Goal: Complete application form

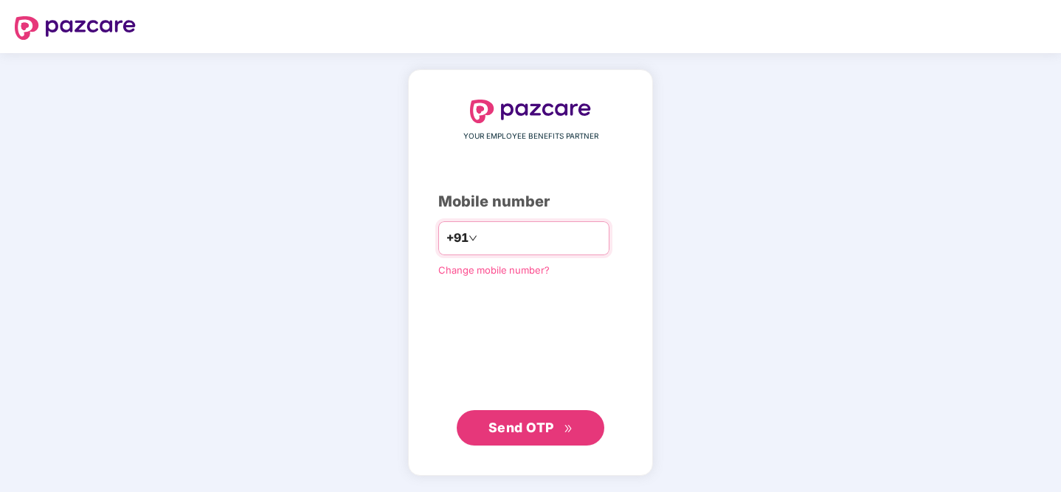
type input "**********"
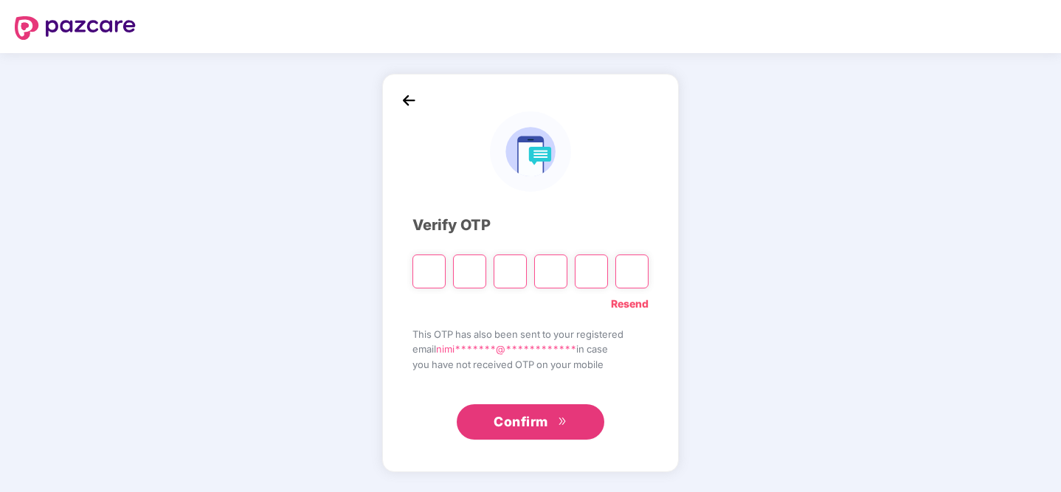
type input "*"
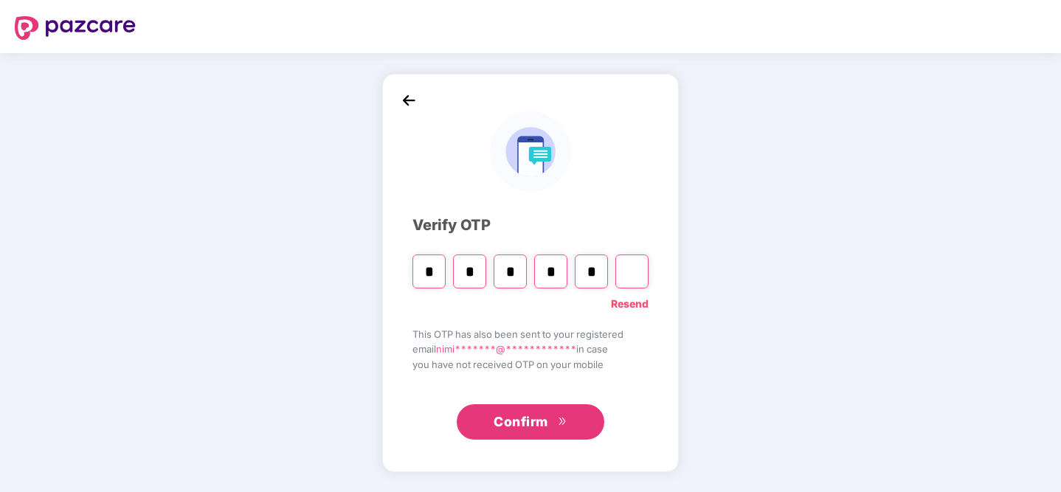
type input "*"
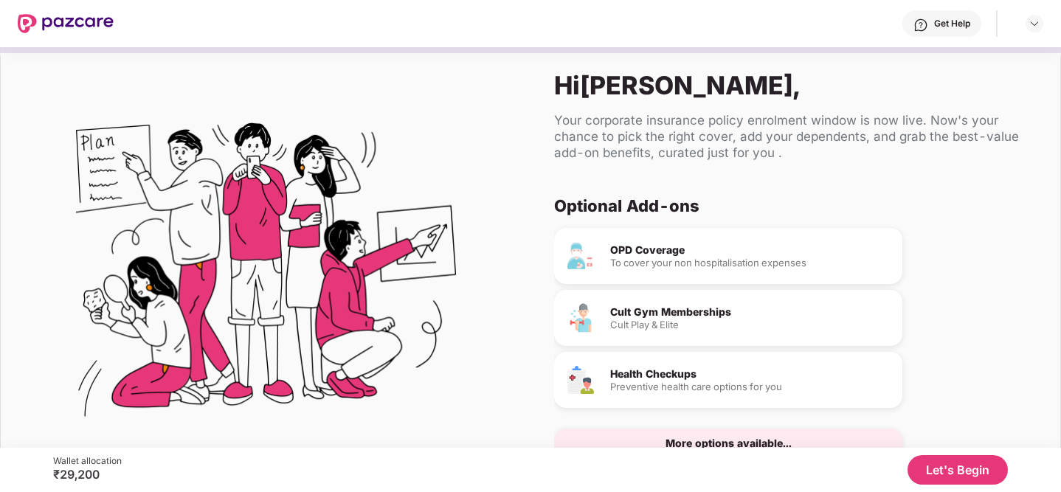
scroll to position [103, 0]
click at [954, 467] on button "Let's Begin" at bounding box center [958, 470] width 100 height 30
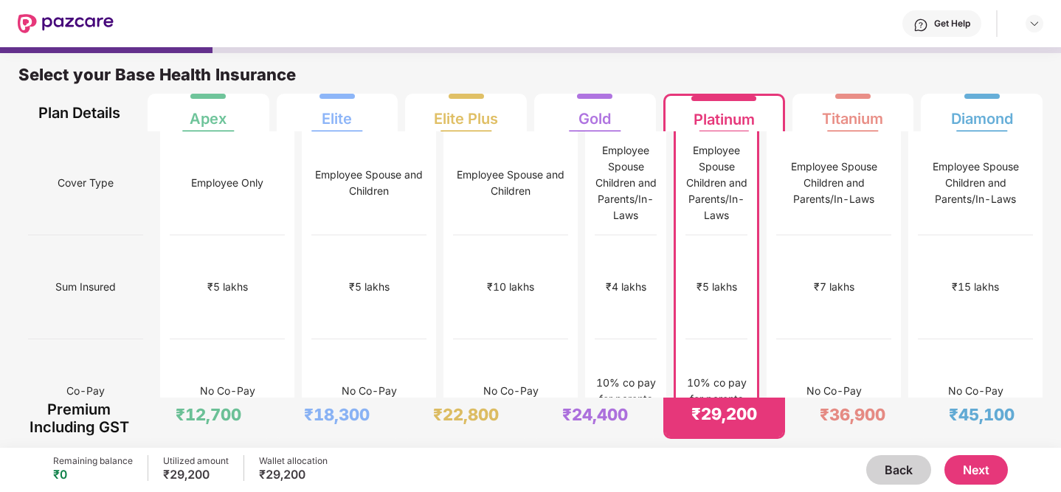
click at [895, 469] on button "Back" at bounding box center [899, 470] width 65 height 30
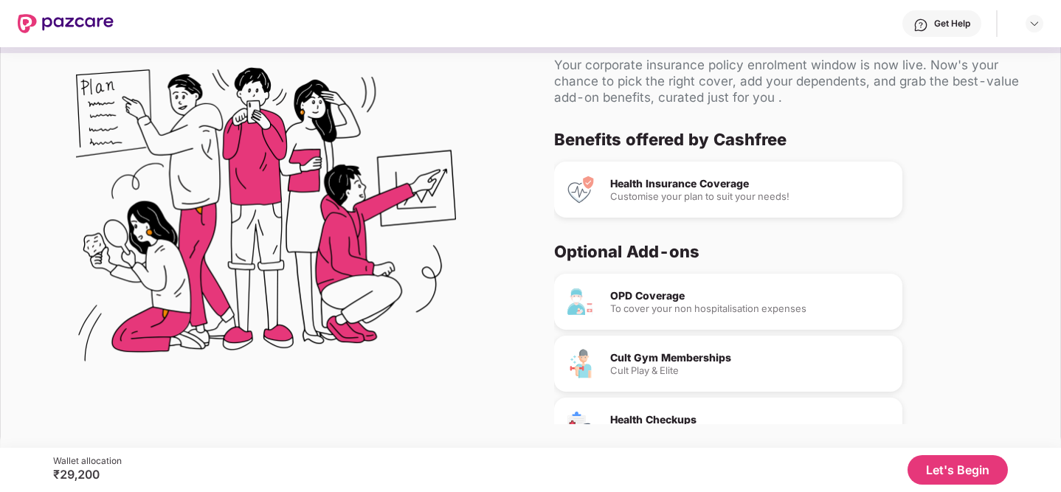
scroll to position [0, 0]
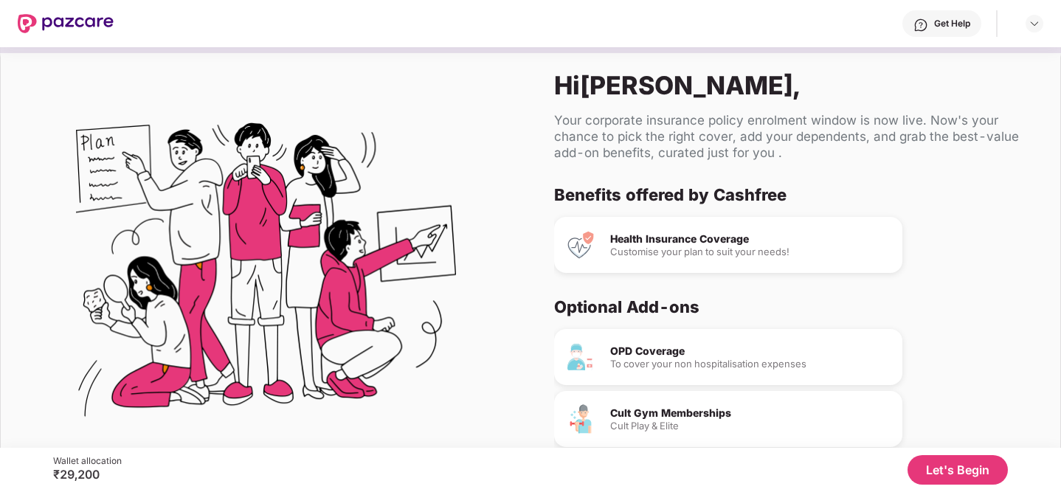
click at [970, 472] on button "Let's Begin" at bounding box center [958, 470] width 100 height 30
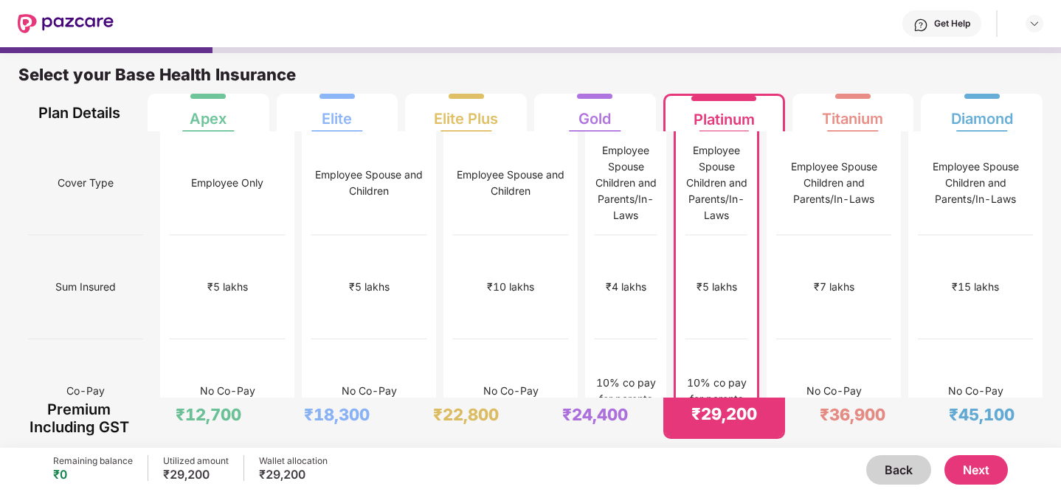
click at [716, 487] on div "₹10,000" at bounding box center [717, 495] width 42 height 16
click at [716, 375] on div "10% co pay for parents" at bounding box center [717, 391] width 62 height 32
click at [843, 159] on div "Employee Spouse Children and Parents/In-Laws" at bounding box center [834, 183] width 115 height 49
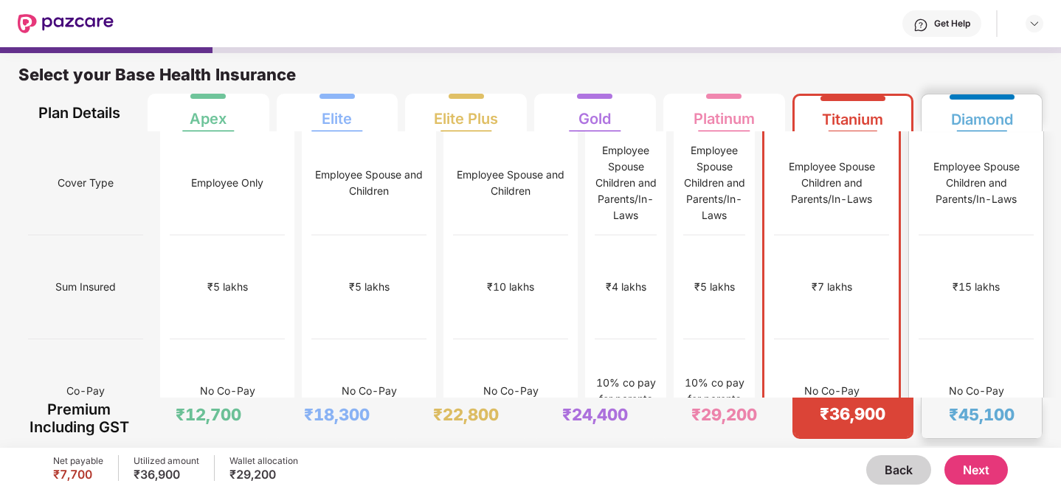
click at [971, 191] on div "Employee Spouse Children and Parents/In-Laws" at bounding box center [976, 183] width 115 height 104
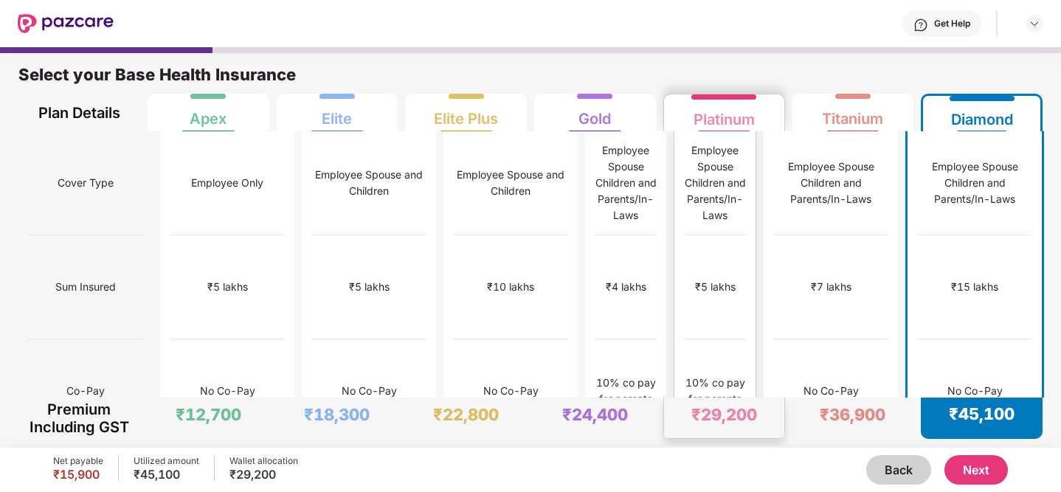
click at [729, 172] on div "Employee Spouse Children and Parents/In-Laws" at bounding box center [715, 182] width 62 height 81
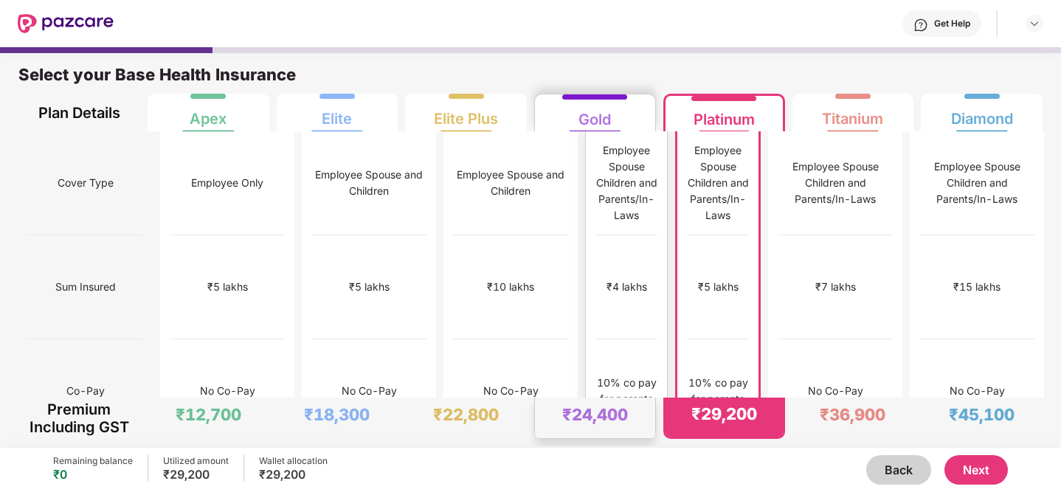
click at [596, 162] on div "Employee Spouse Children and Parents/In-Laws" at bounding box center [627, 182] width 62 height 81
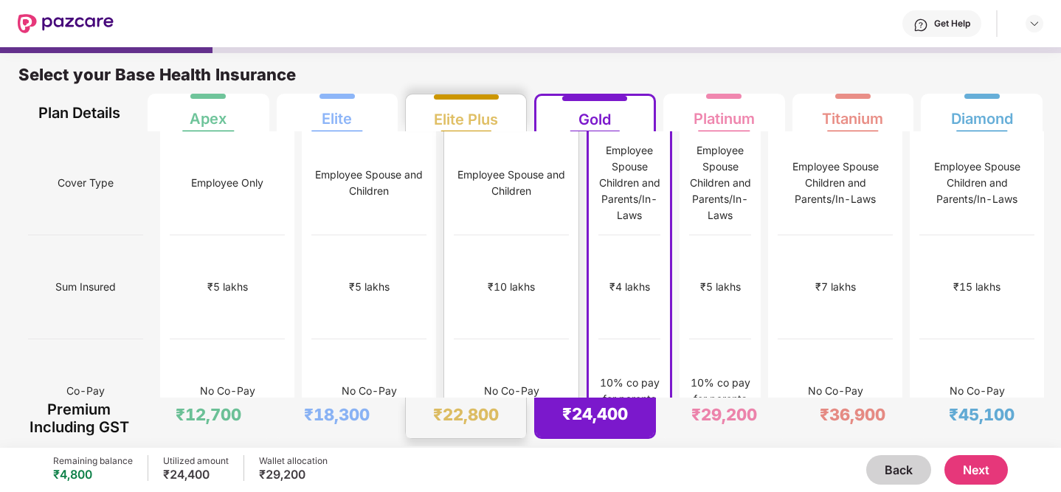
click at [454, 185] on div "Employee Spouse and Children" at bounding box center [511, 183] width 115 height 32
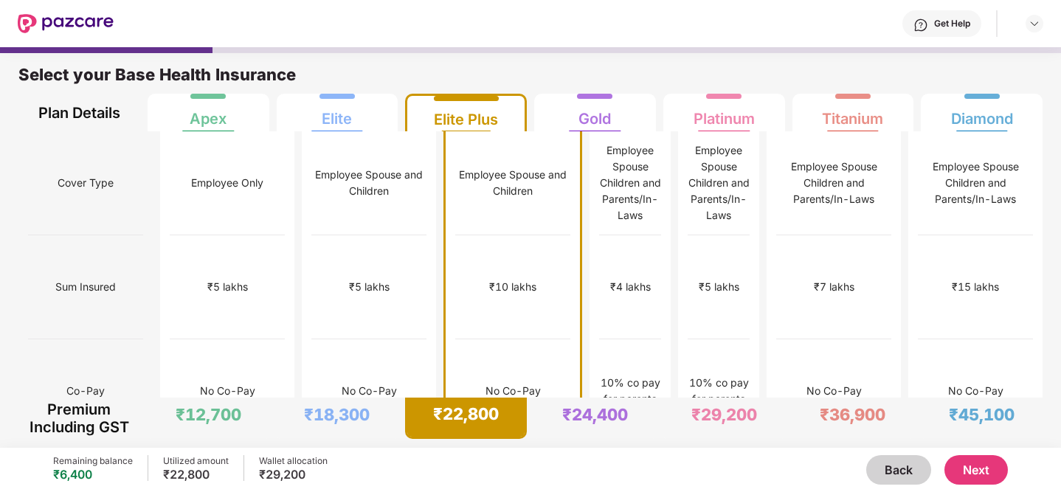
click at [959, 463] on button "Next" at bounding box center [976, 470] width 63 height 30
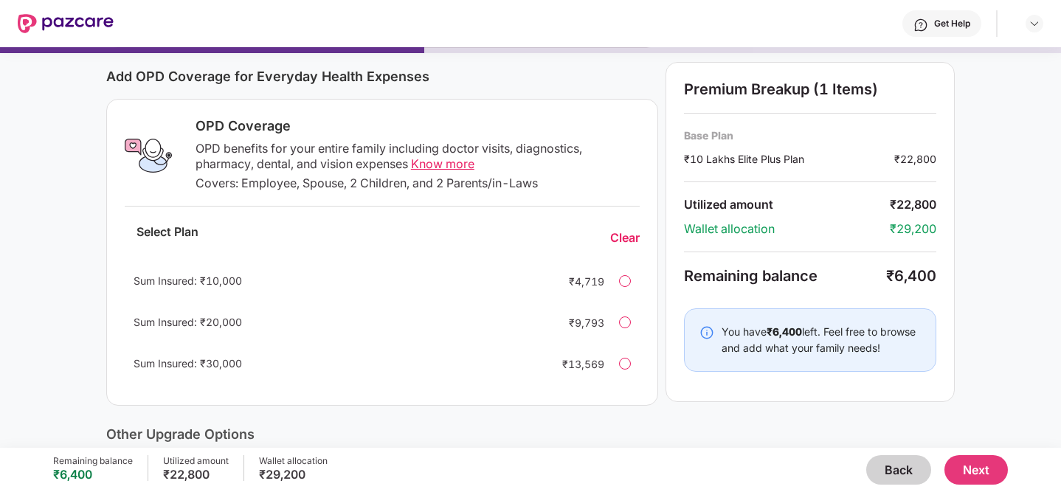
scroll to position [182, 0]
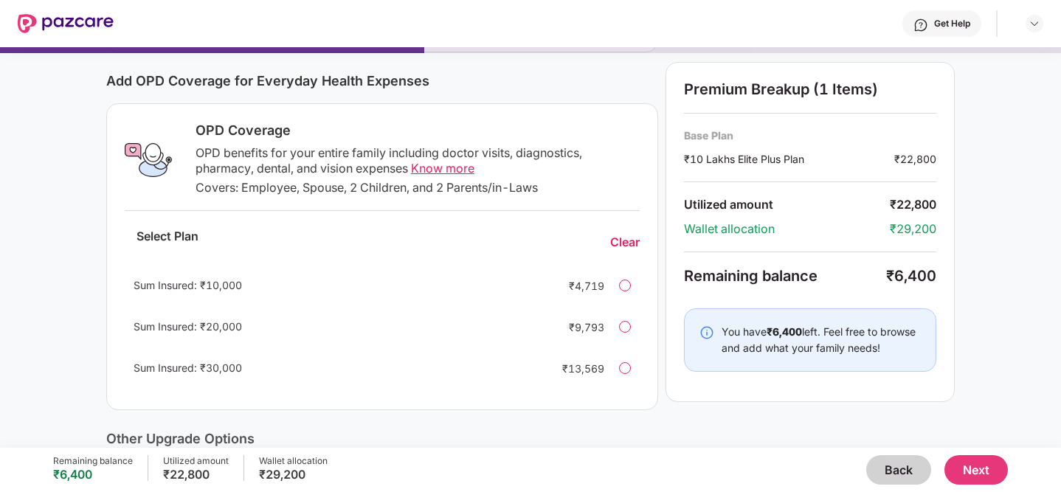
click at [426, 169] on span "Know more" at bounding box center [442, 168] width 63 height 15
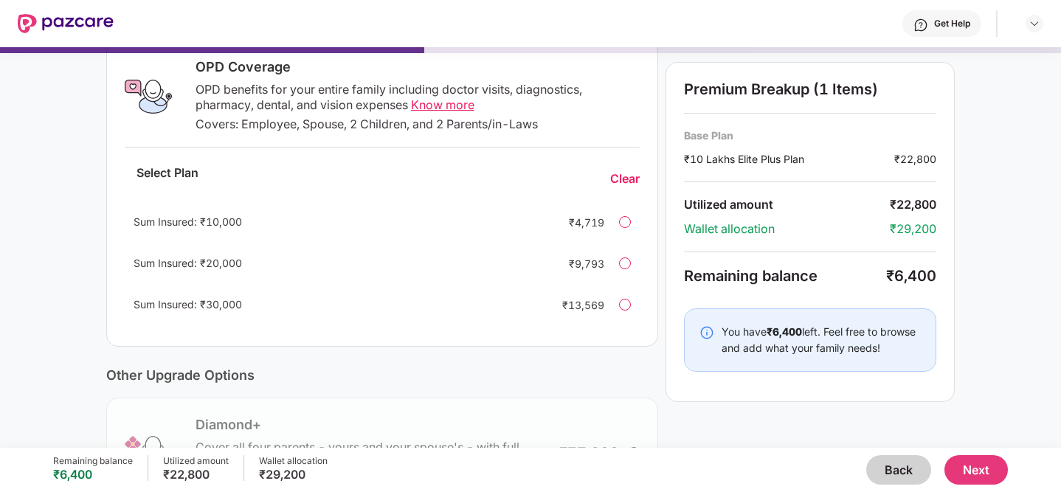
click at [504, 302] on div "Sum Insured: ₹30,000" at bounding box center [337, 305] width 406 height 16
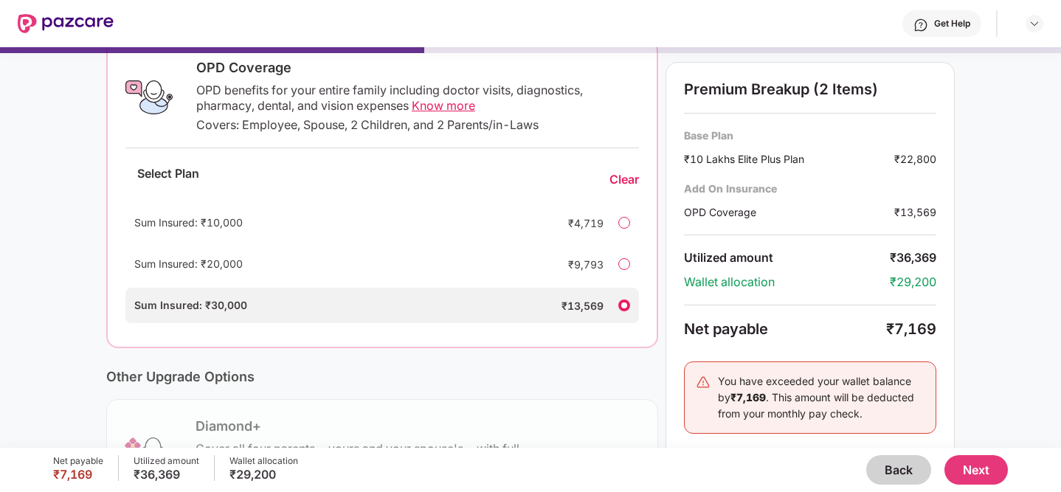
scroll to position [246, 0]
click at [619, 179] on div "Clear" at bounding box center [625, 179] width 30 height 16
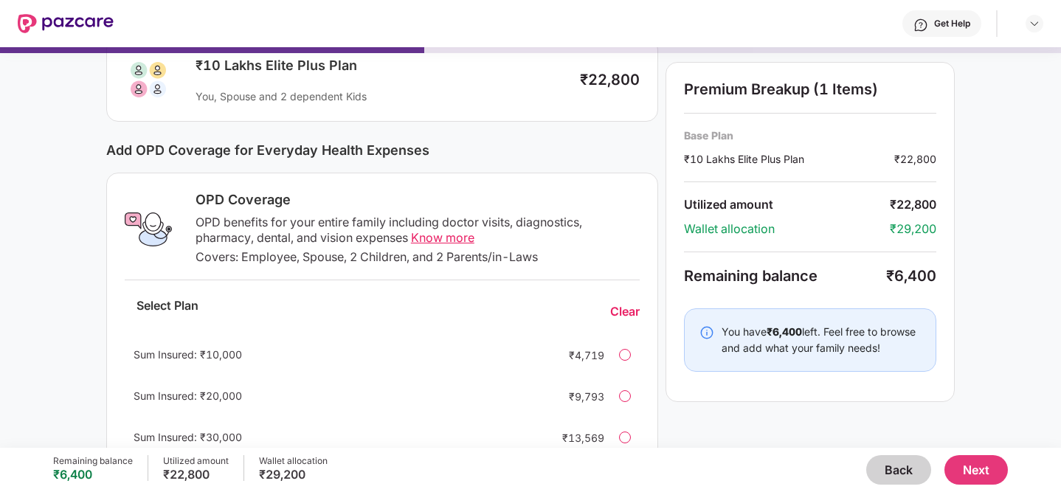
scroll to position [0, 0]
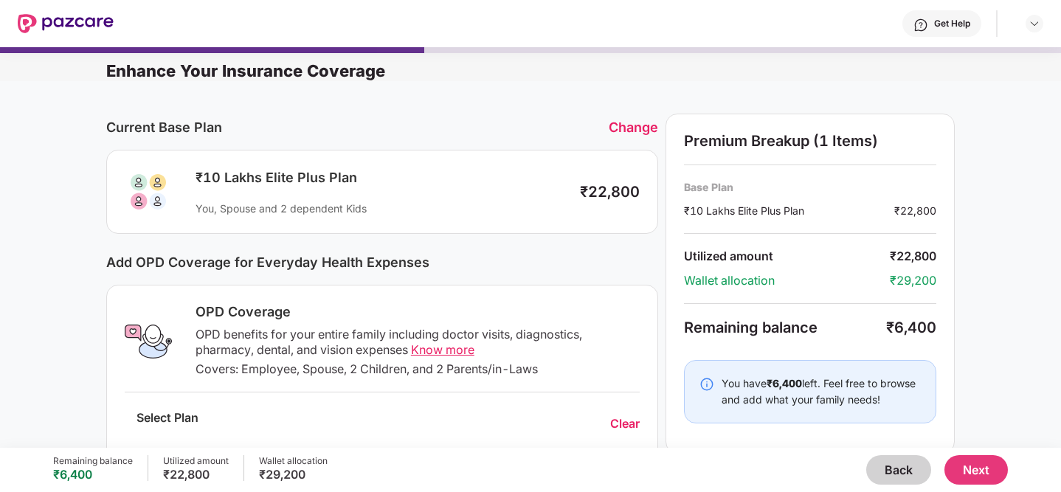
click at [967, 467] on button "Next" at bounding box center [976, 470] width 63 height 30
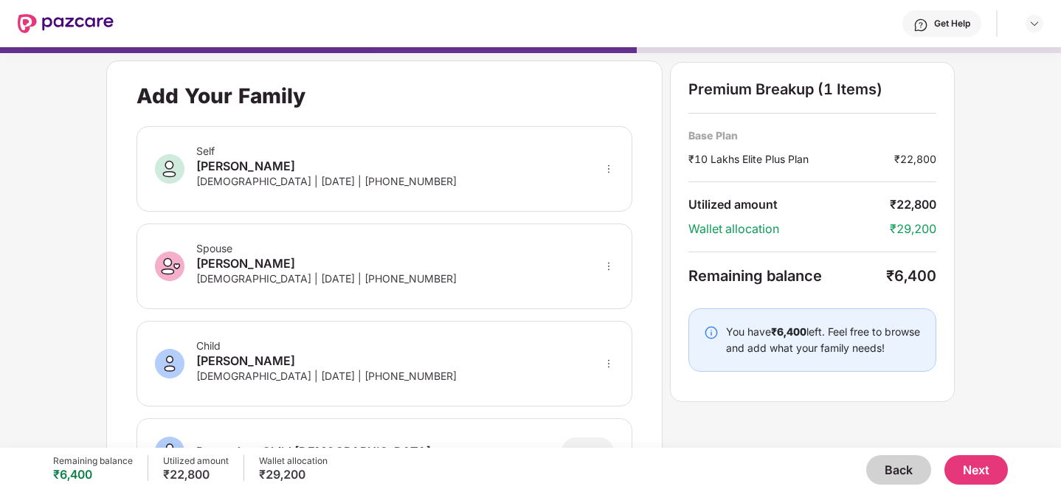
click at [988, 472] on button "Next" at bounding box center [976, 470] width 63 height 30
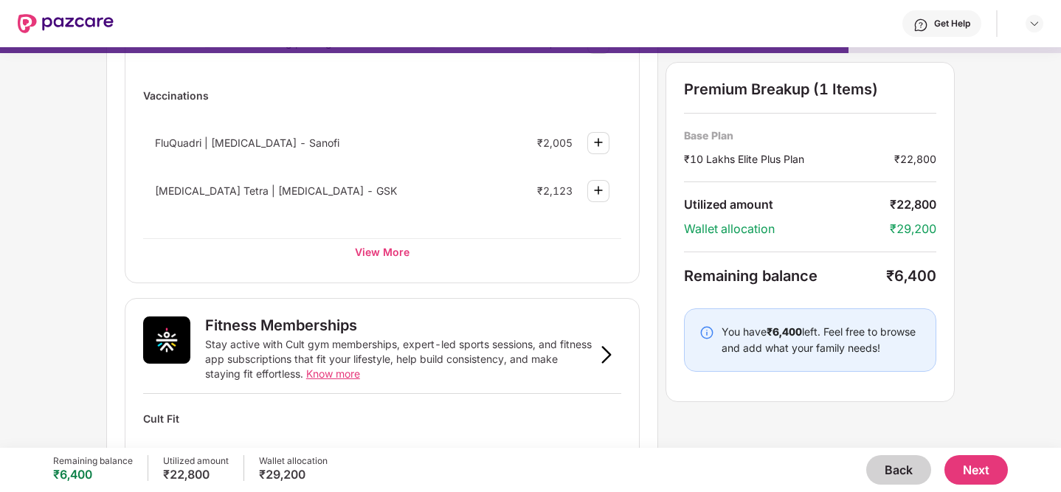
scroll to position [333, 0]
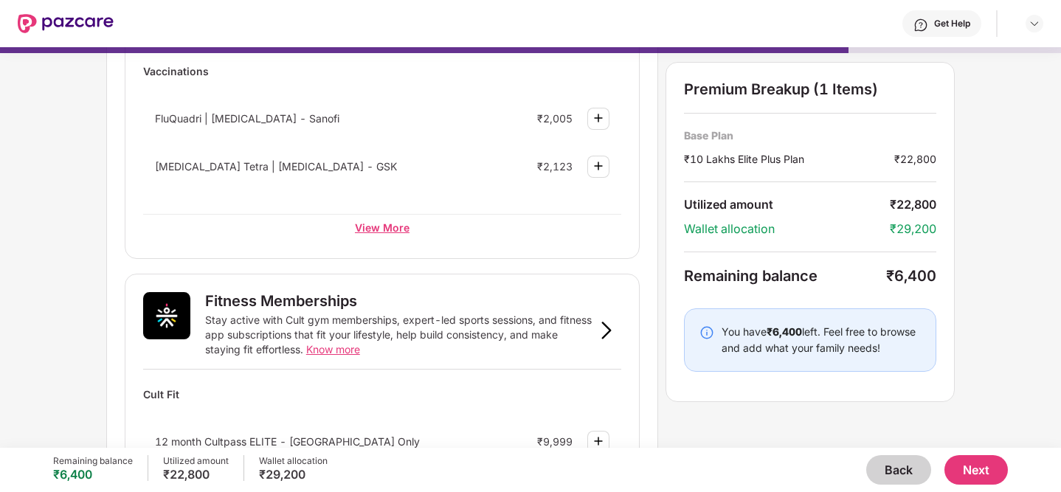
click at [396, 238] on div "View More" at bounding box center [382, 227] width 478 height 27
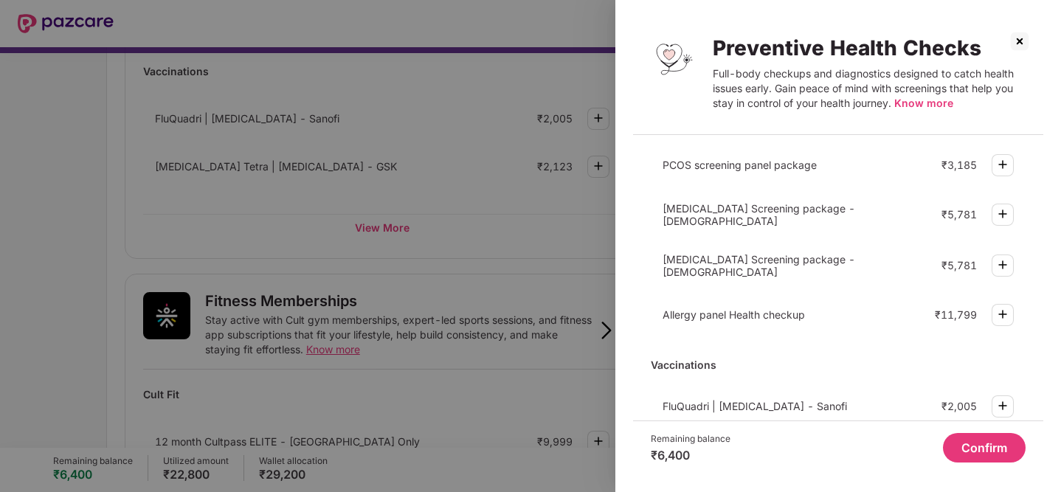
scroll to position [290, 0]
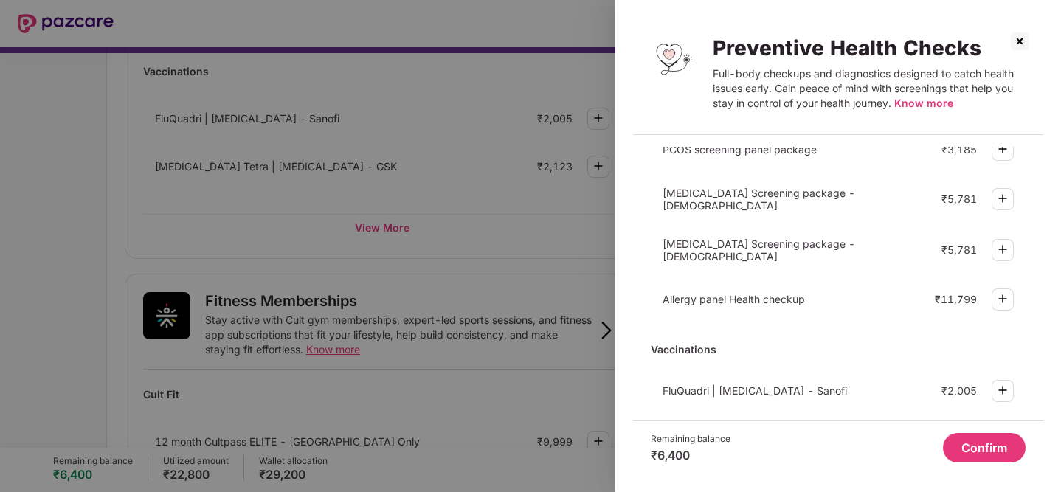
click at [1019, 46] on img at bounding box center [1020, 42] width 24 height 24
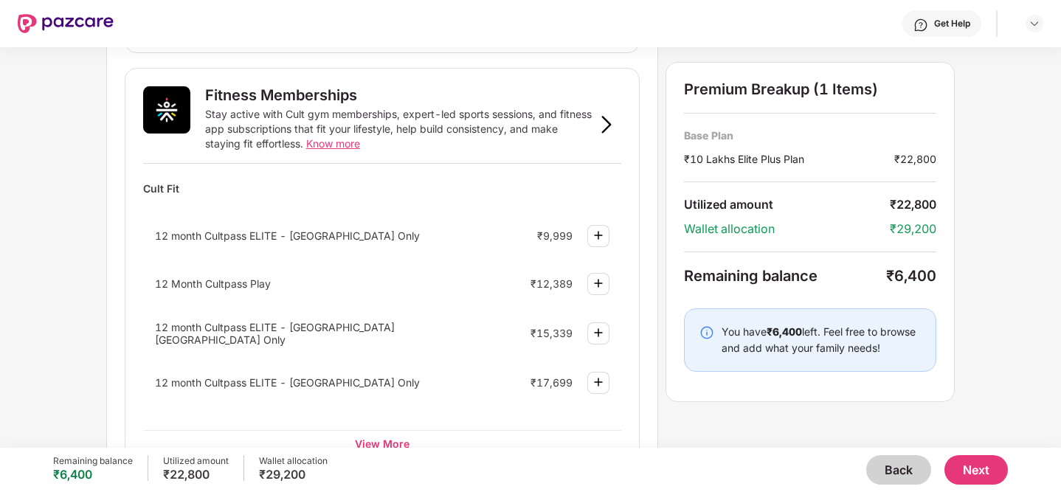
scroll to position [586, 0]
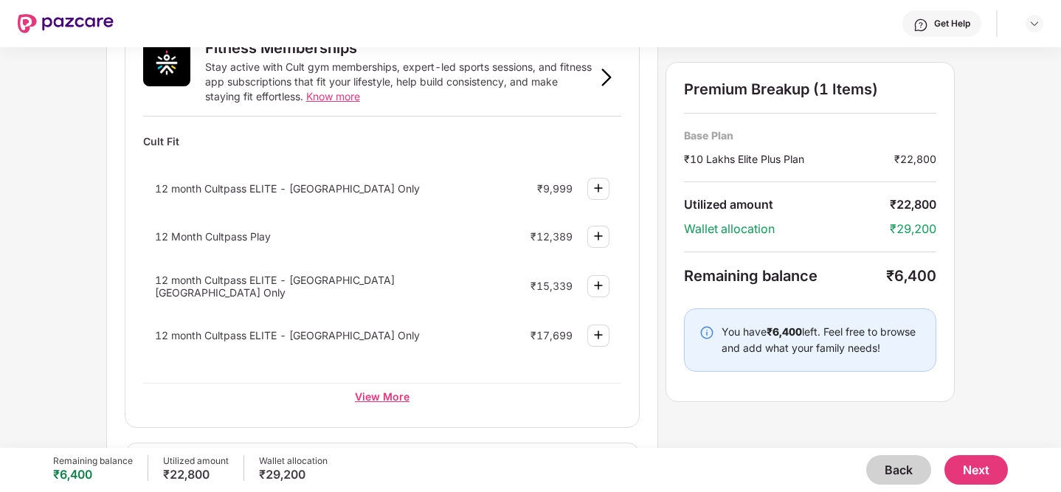
click at [376, 394] on div "View More" at bounding box center [382, 396] width 478 height 27
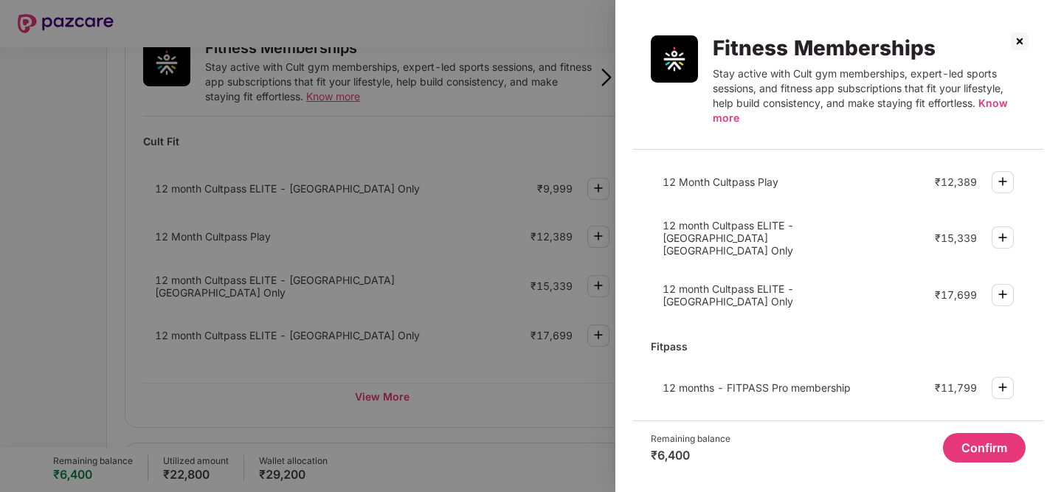
scroll to position [0, 0]
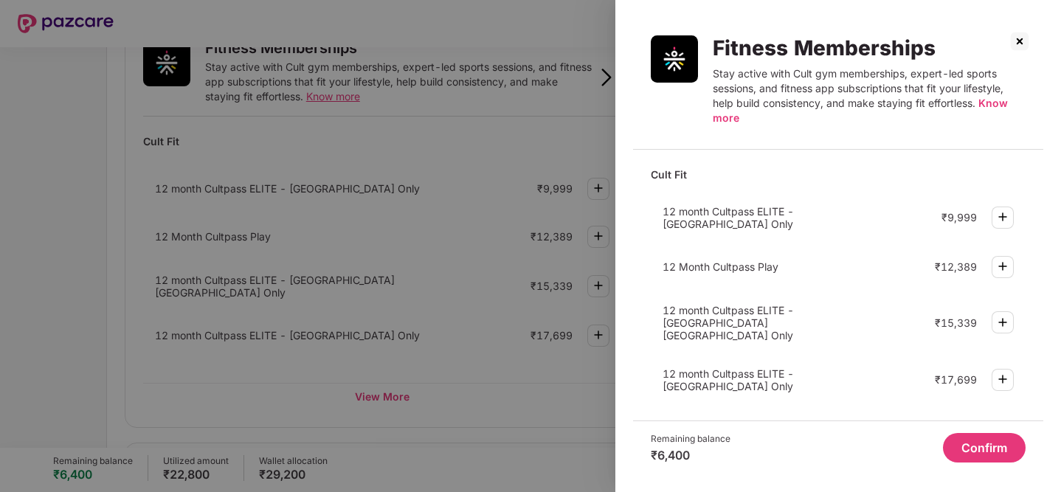
click at [1019, 38] on img at bounding box center [1020, 42] width 24 height 24
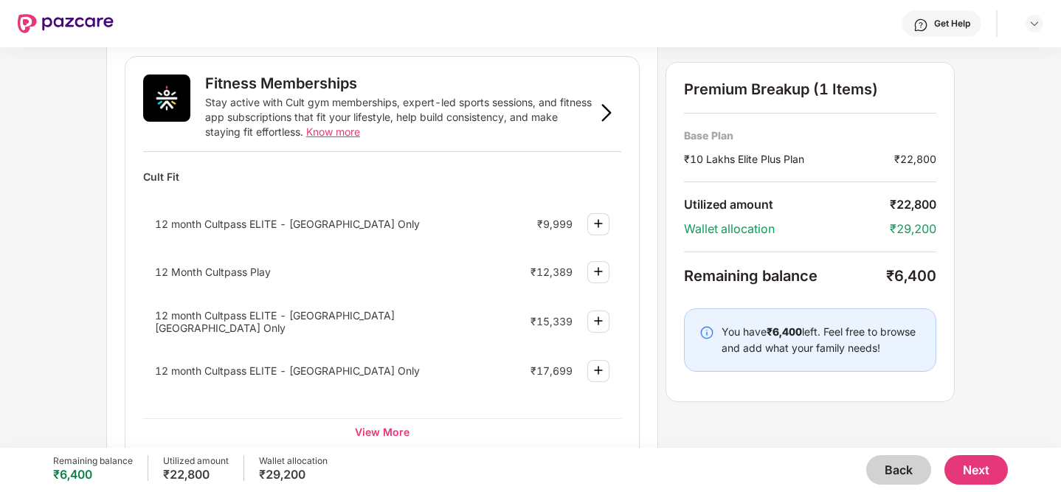
scroll to position [541, 0]
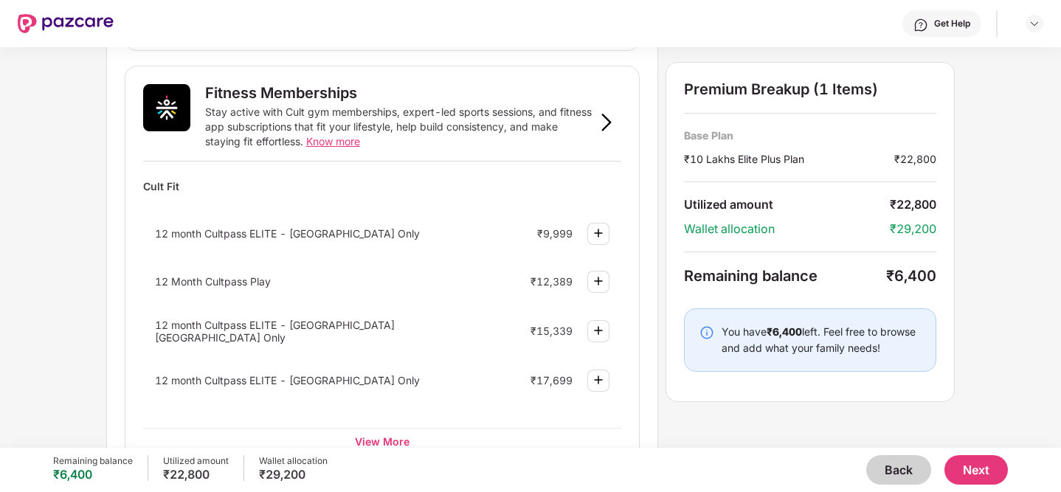
click at [611, 127] on img at bounding box center [607, 123] width 18 height 18
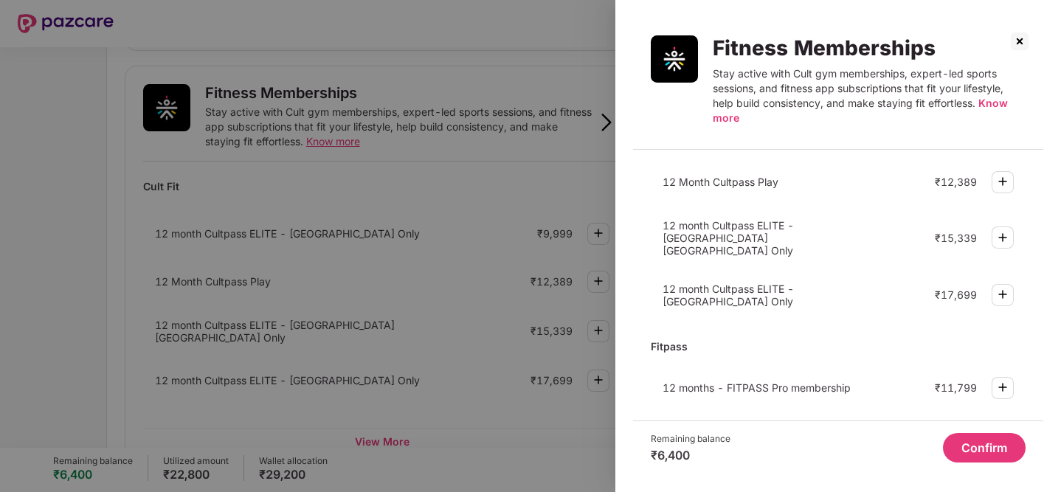
scroll to position [0, 0]
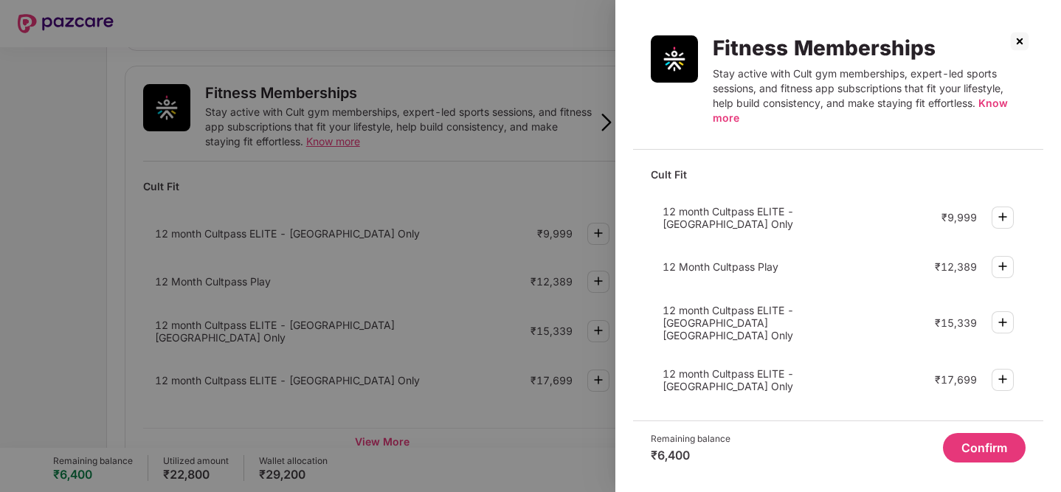
click at [1025, 36] on img at bounding box center [1020, 42] width 24 height 24
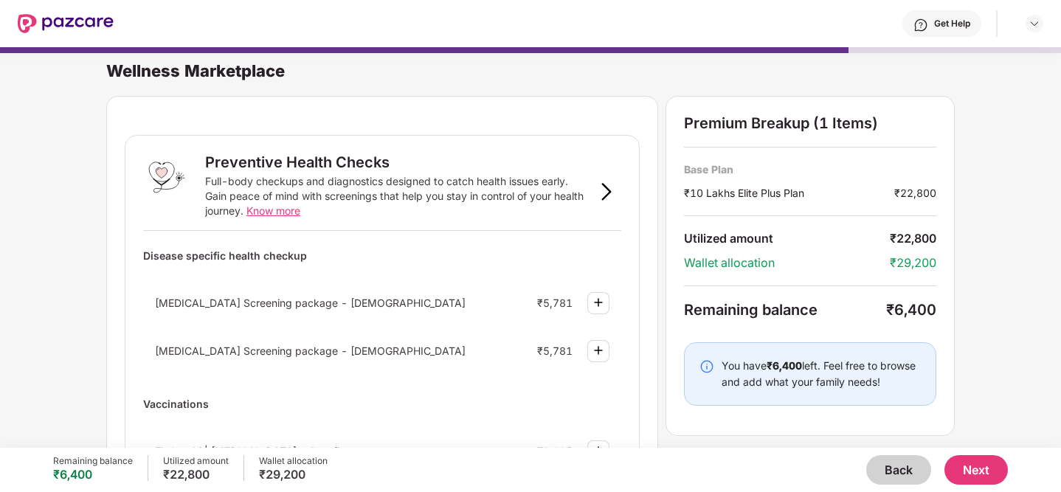
click at [885, 478] on button "Back" at bounding box center [899, 470] width 65 height 30
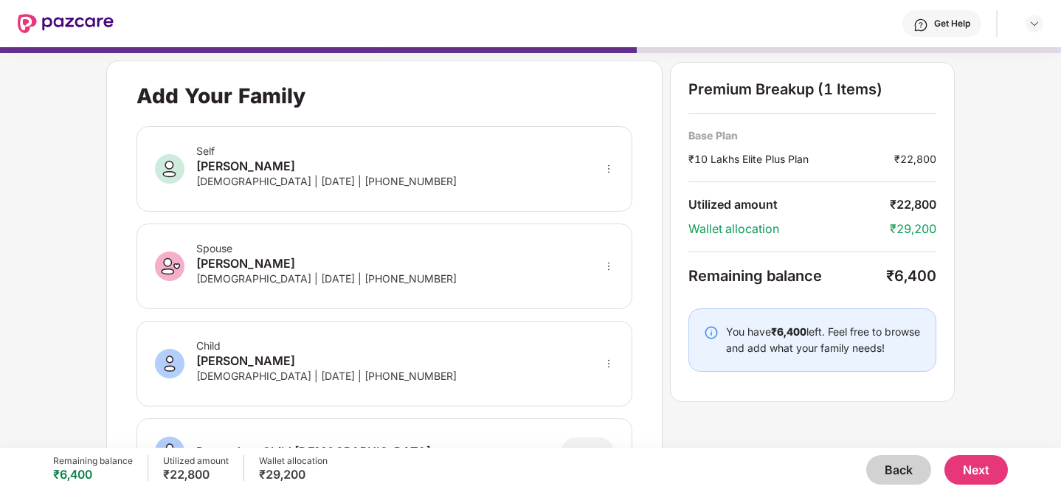
click at [892, 464] on button "Back" at bounding box center [899, 470] width 65 height 30
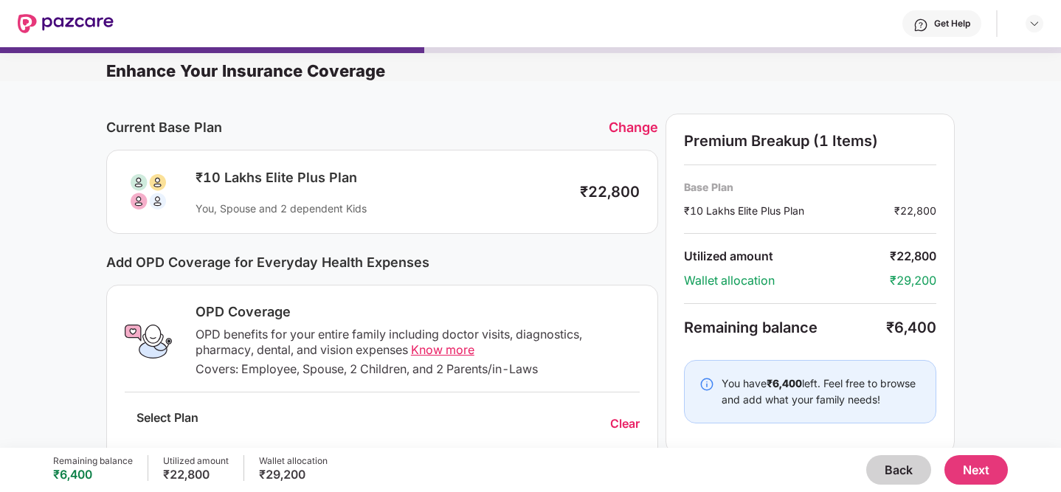
click at [892, 464] on button "Back" at bounding box center [899, 470] width 65 height 30
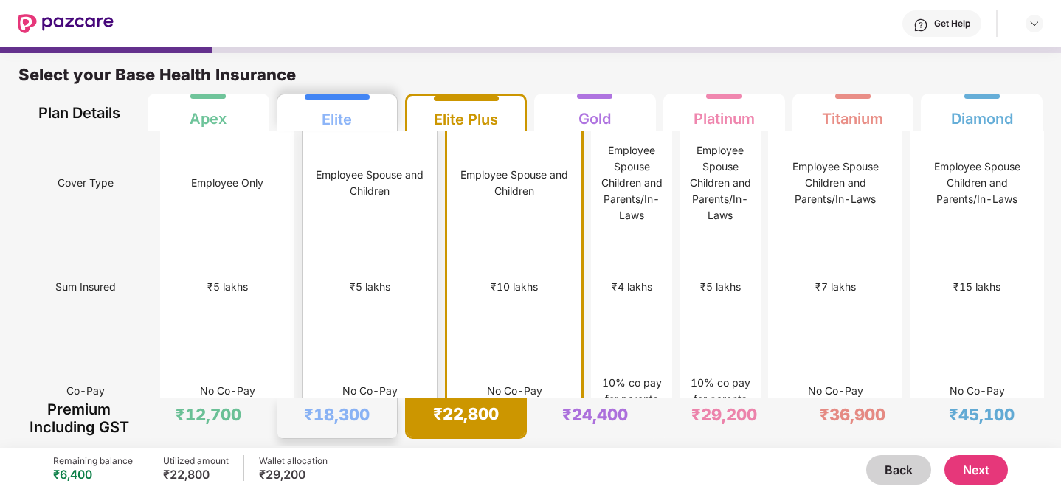
click at [324, 142] on div "Employee Spouse and Children" at bounding box center [369, 183] width 115 height 104
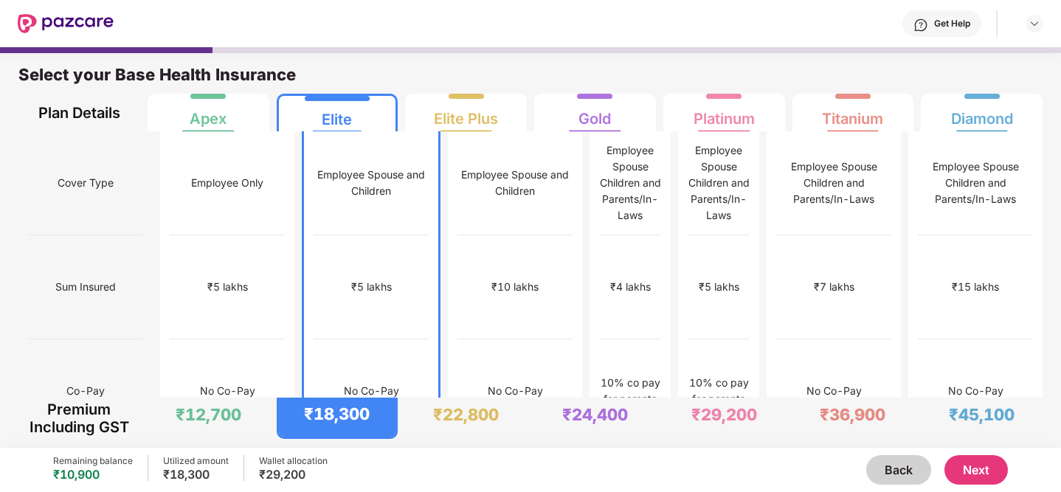
click at [969, 464] on button "Next" at bounding box center [976, 470] width 63 height 30
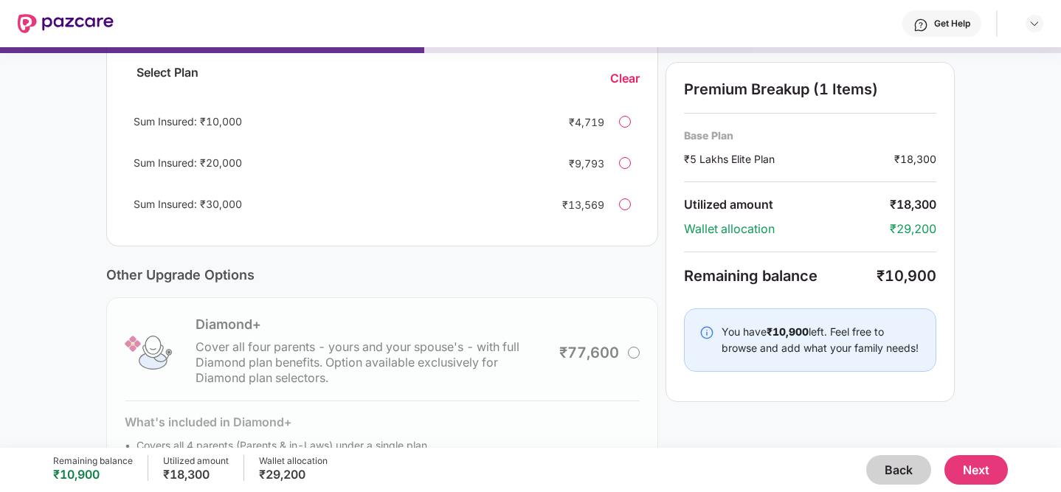
scroll to position [429, 0]
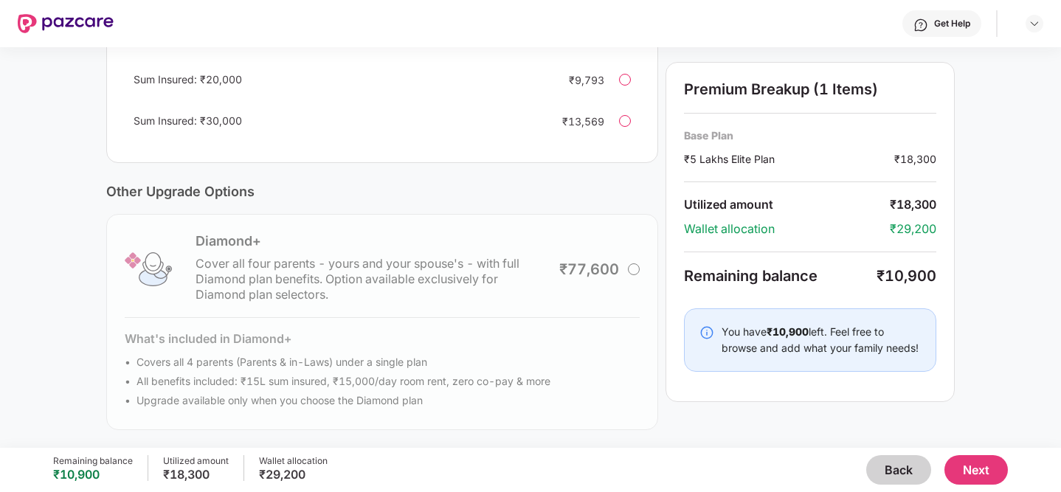
click at [974, 462] on button "Next" at bounding box center [976, 470] width 63 height 30
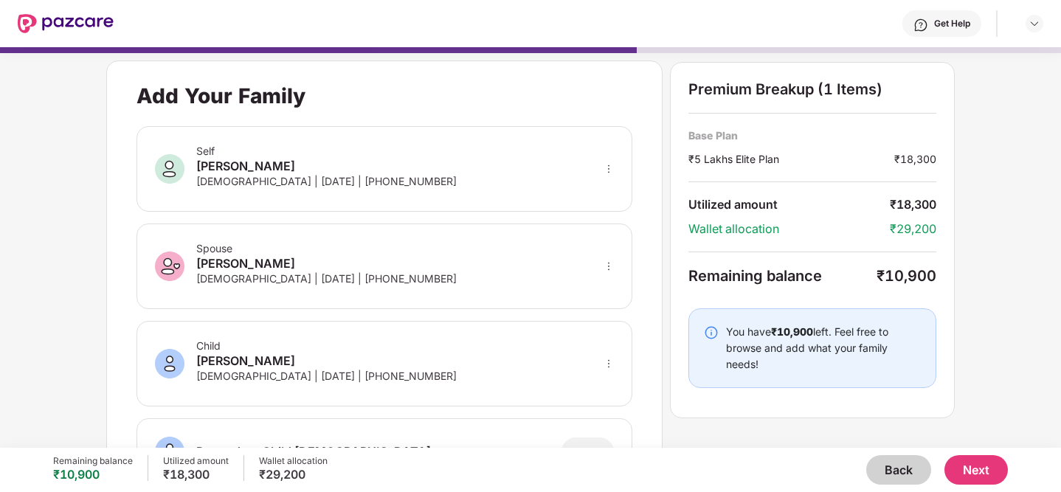
scroll to position [71, 0]
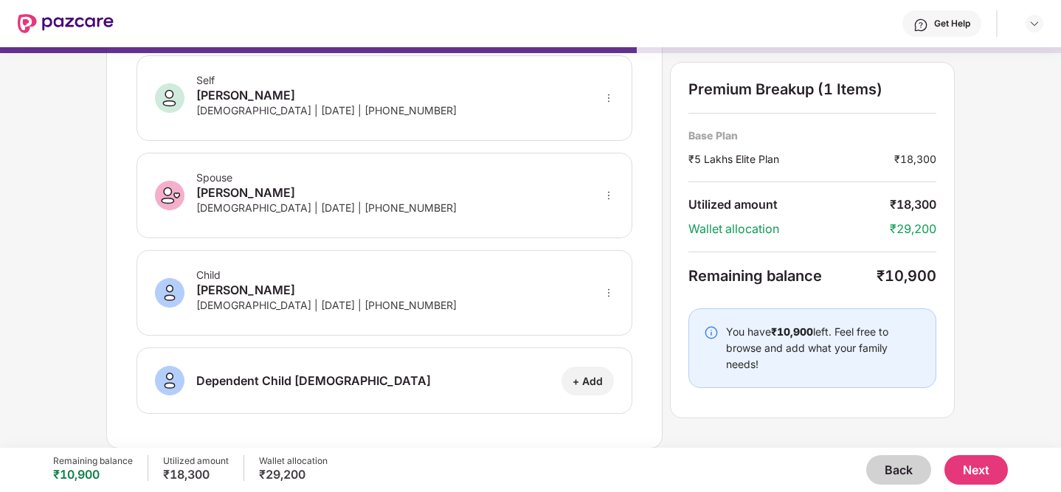
click at [966, 460] on button "Next" at bounding box center [976, 470] width 63 height 30
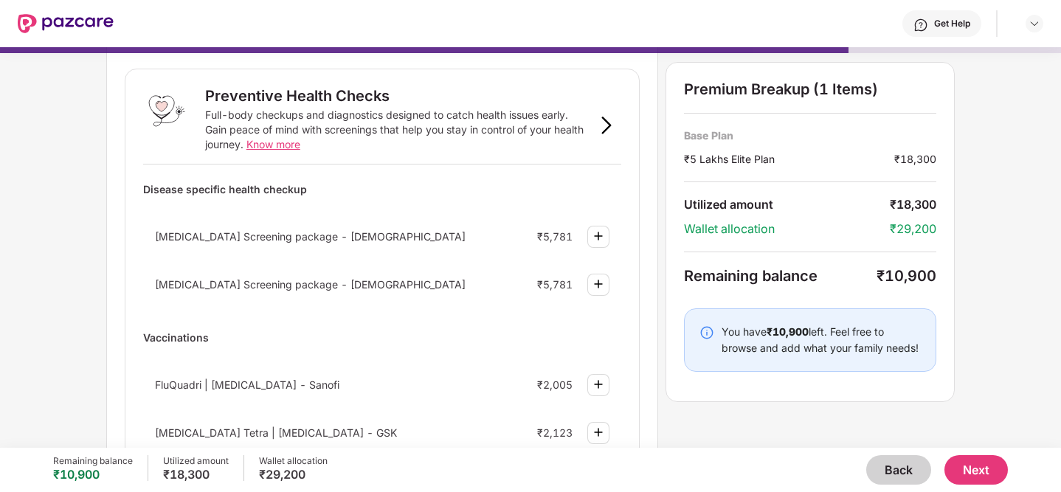
scroll to position [50, 0]
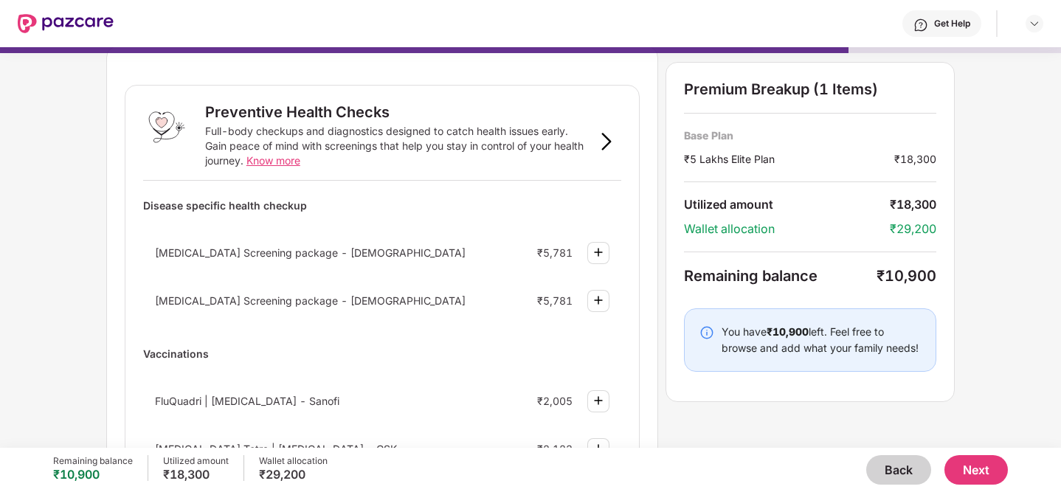
click at [283, 159] on span "Know more" at bounding box center [274, 160] width 54 height 13
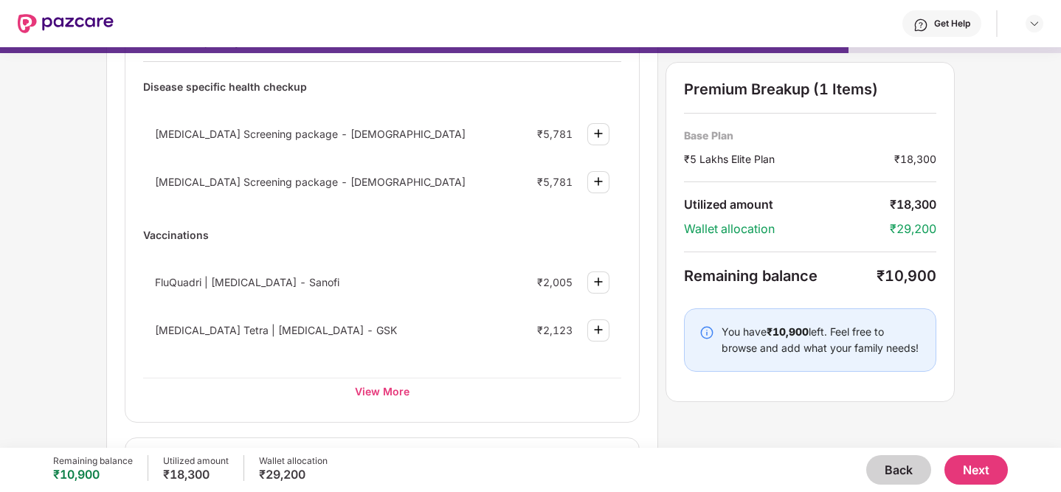
scroll to position [173, 0]
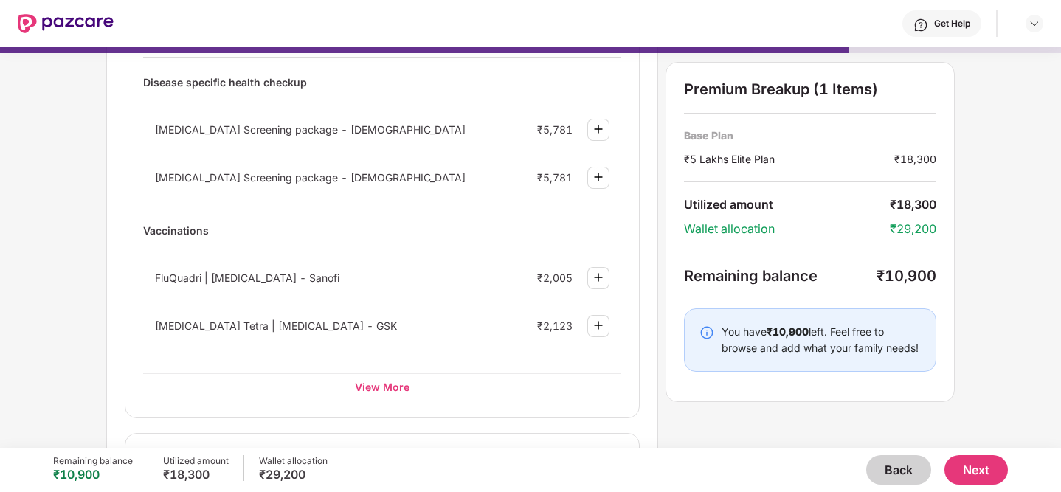
click at [382, 396] on div "View More" at bounding box center [382, 387] width 478 height 27
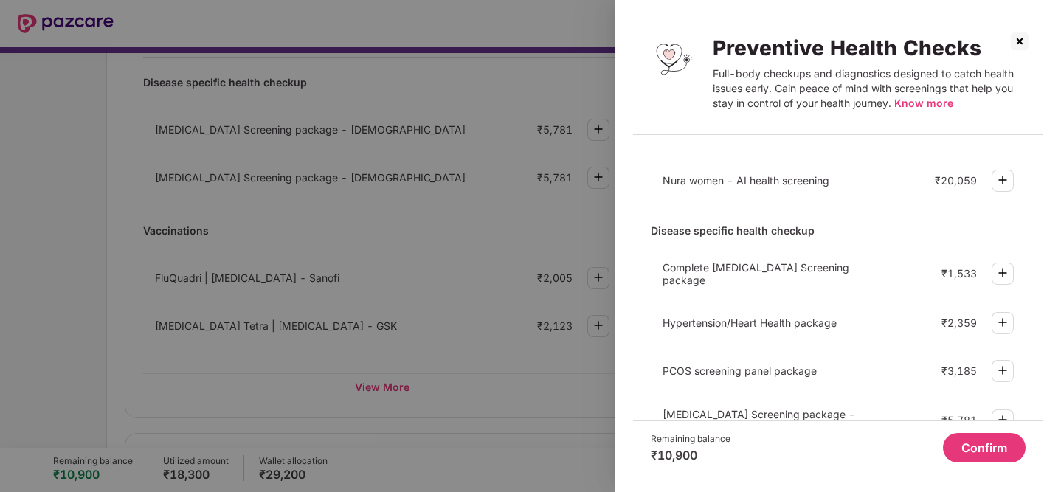
scroll to position [0, 0]
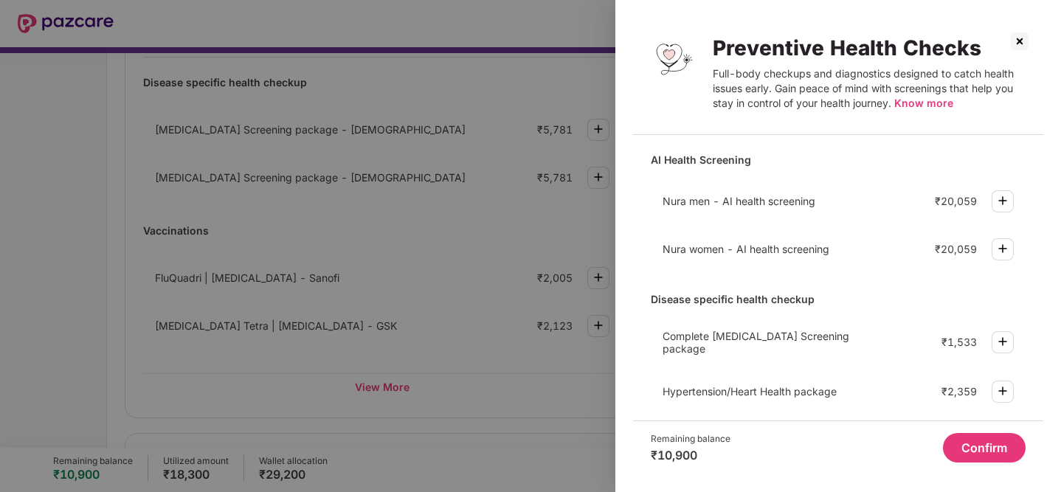
click at [772, 198] on span "Nura men - AI health screening" at bounding box center [739, 201] width 153 height 13
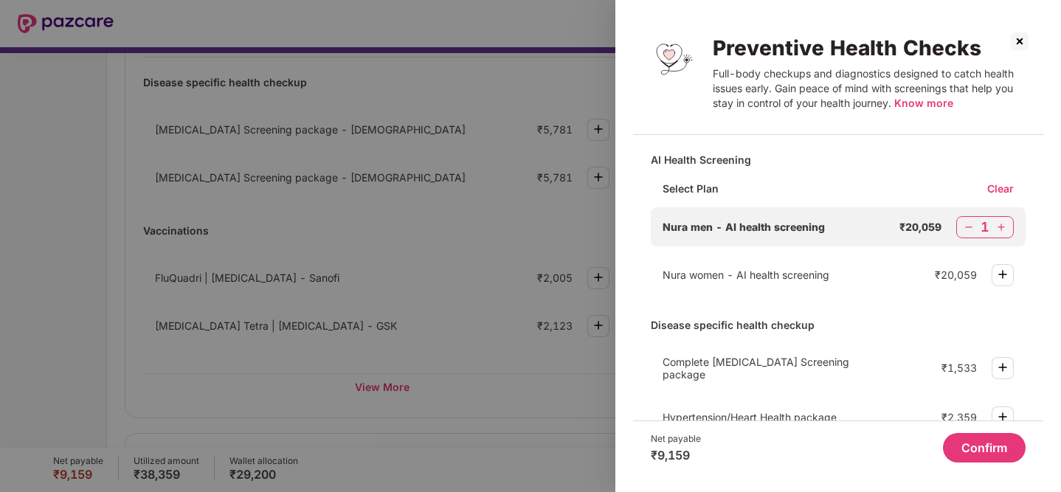
click at [962, 225] on img at bounding box center [969, 227] width 15 height 15
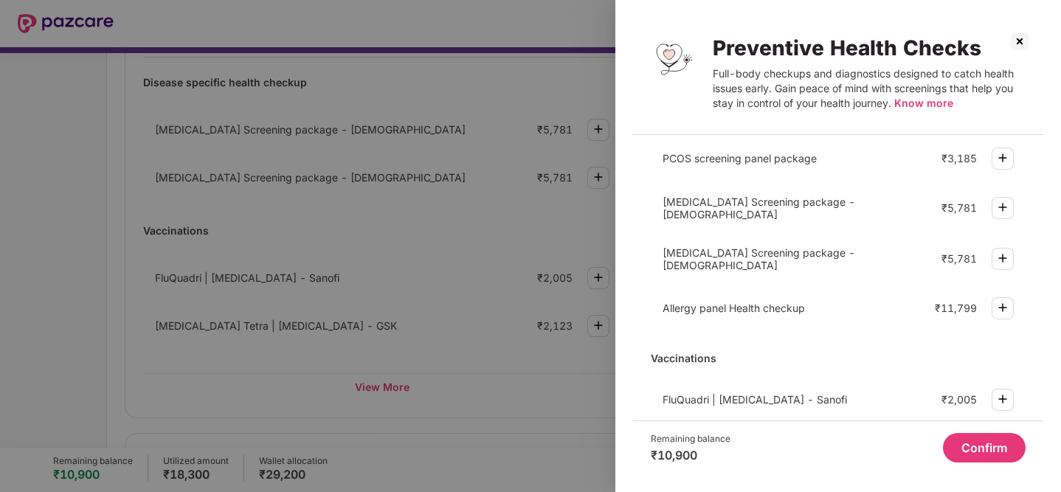
scroll to position [278, 0]
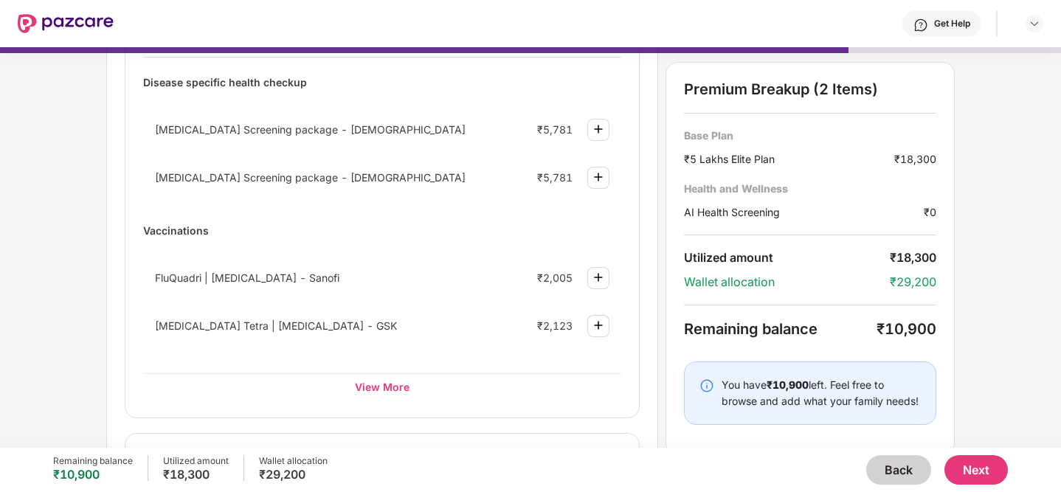
click at [608, 176] on img at bounding box center [599, 177] width 18 height 18
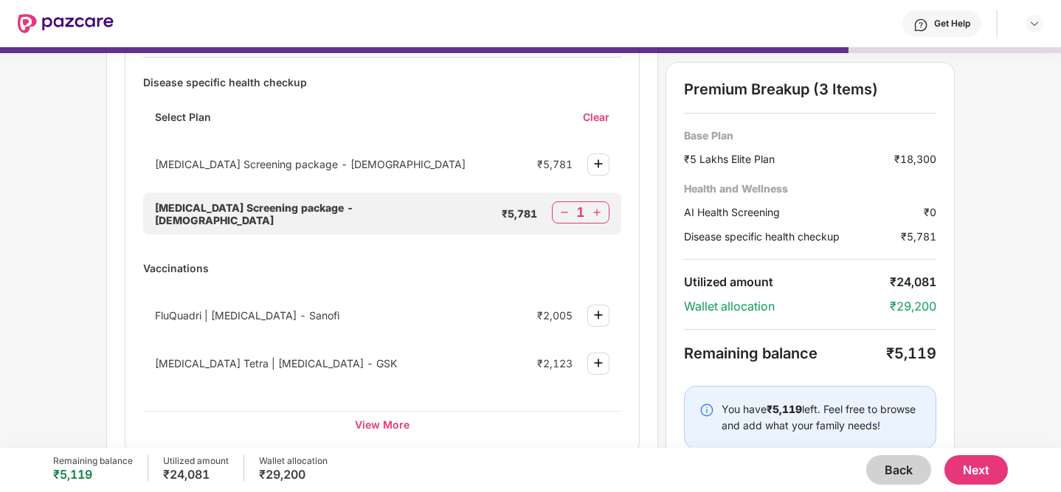
click at [565, 217] on img at bounding box center [564, 212] width 15 height 15
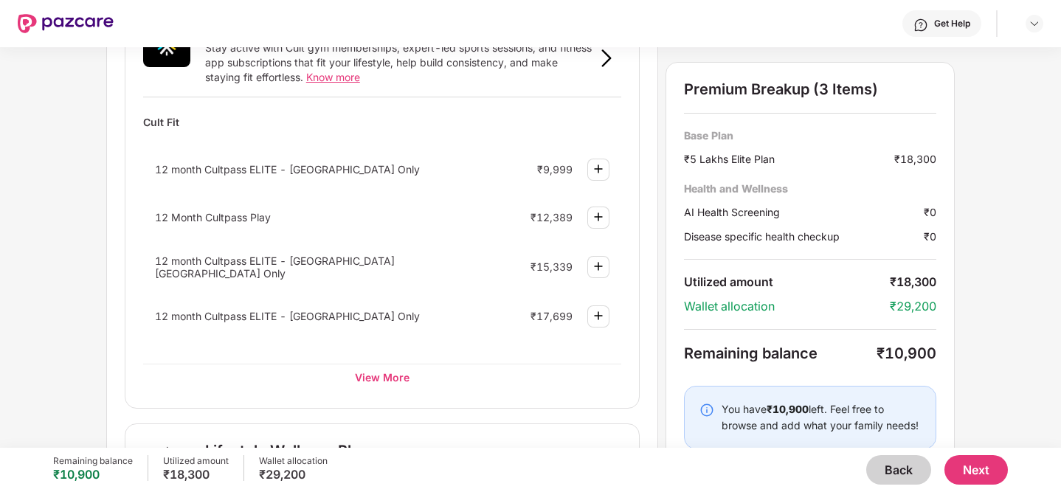
scroll to position [613, 0]
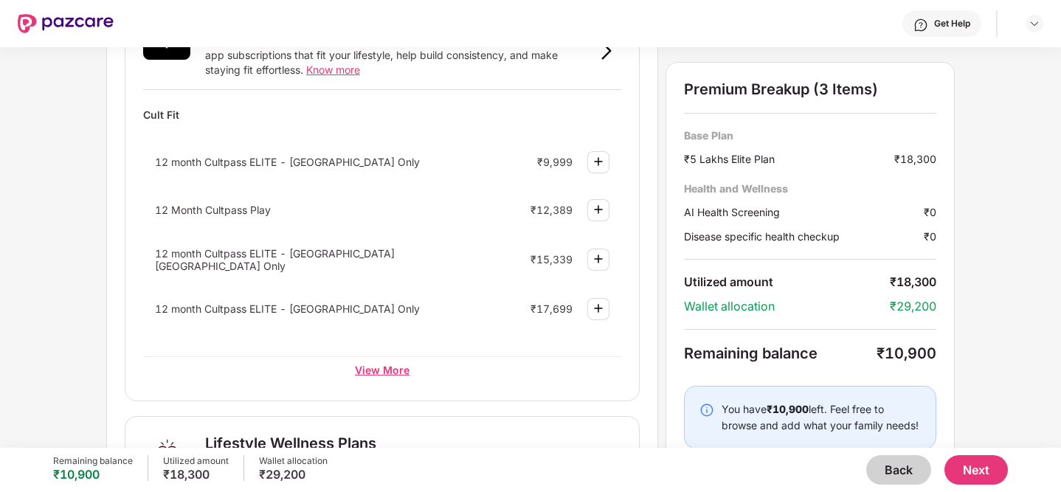
click at [393, 366] on div "View More" at bounding box center [382, 370] width 478 height 27
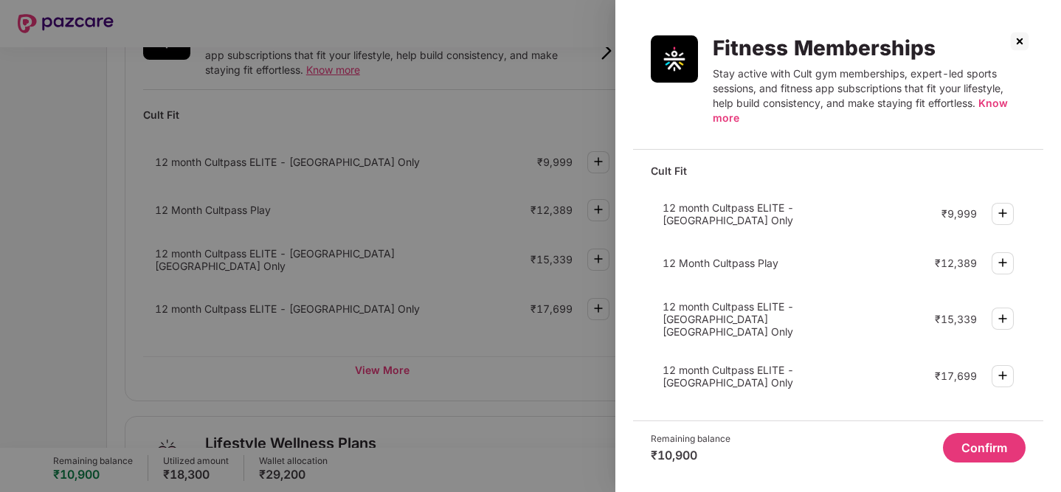
scroll to position [0, 0]
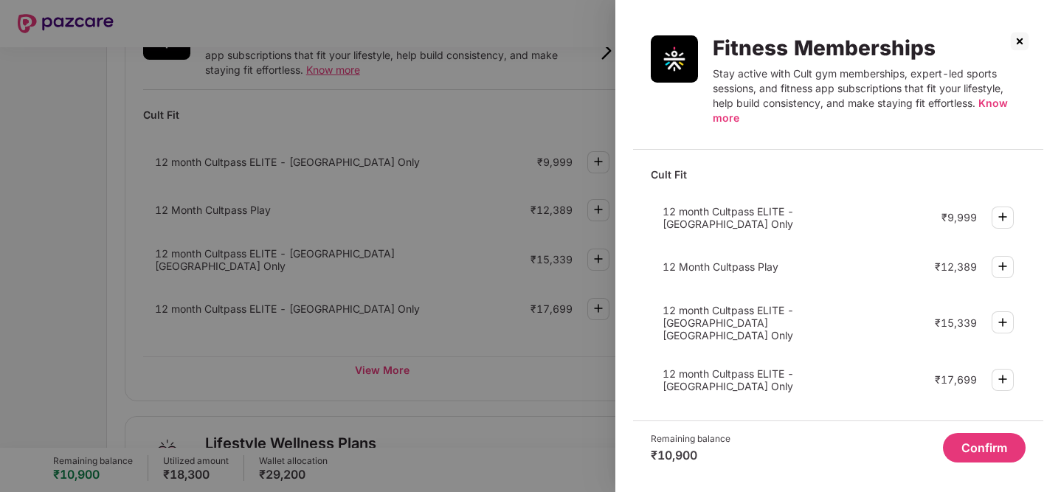
click at [1025, 39] on img at bounding box center [1020, 42] width 24 height 24
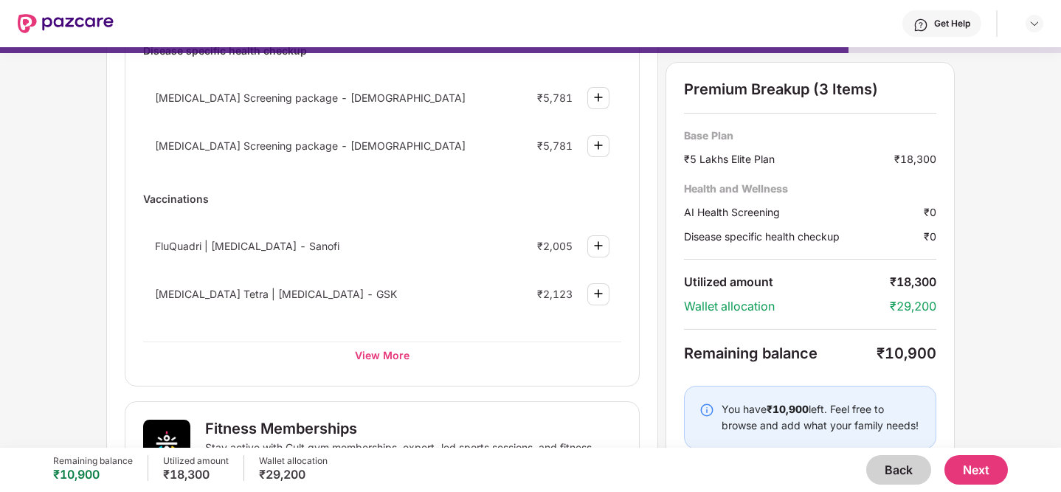
scroll to position [187, 0]
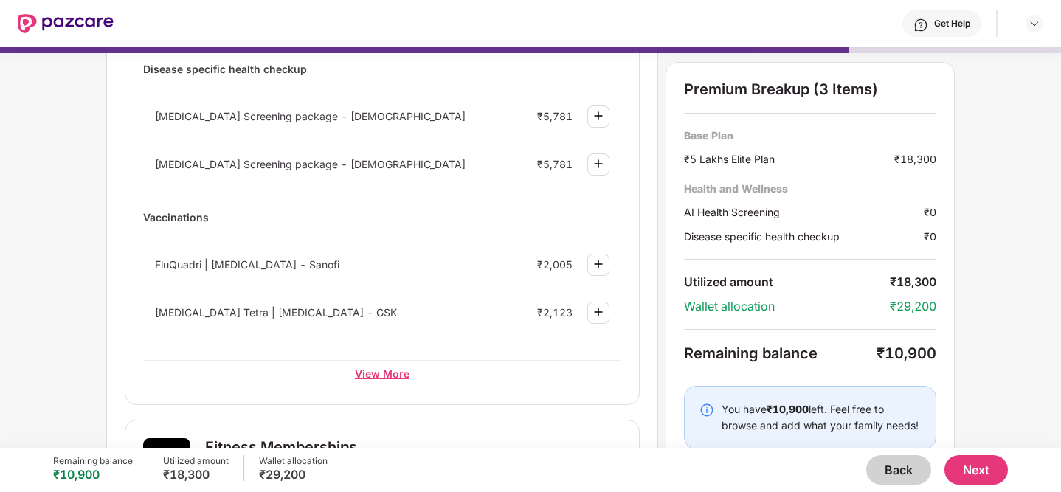
click at [359, 386] on div "View More" at bounding box center [382, 373] width 478 height 27
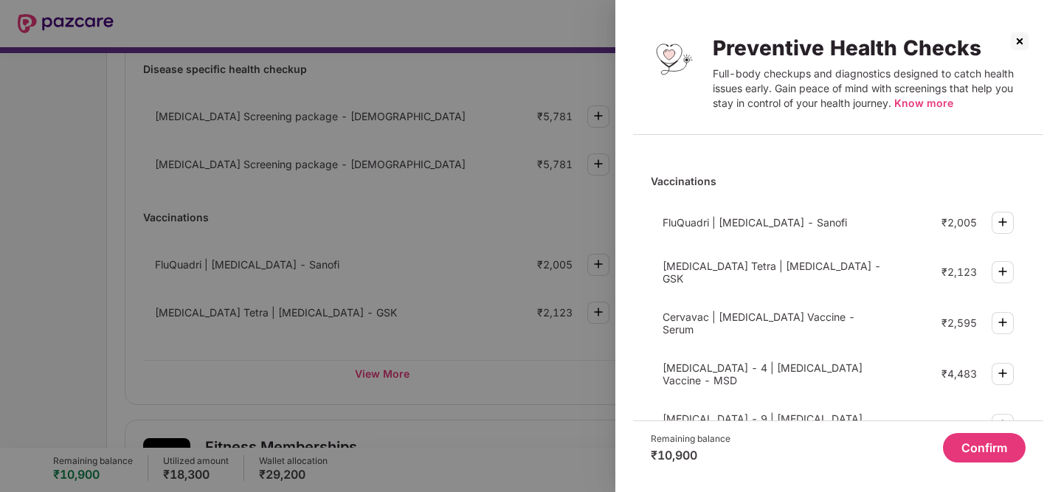
scroll to position [503, 0]
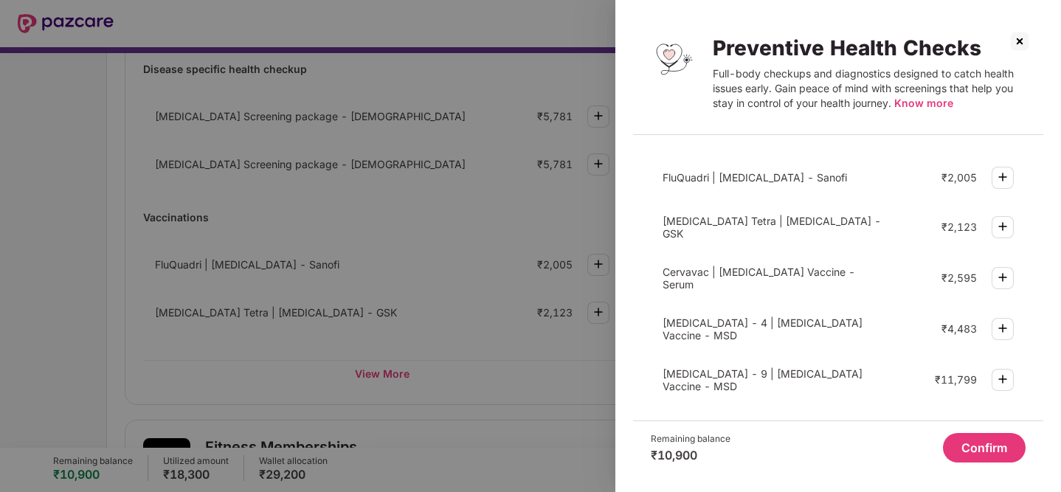
click at [748, 317] on span "[MEDICAL_DATA] - 4 | [MEDICAL_DATA] Vaccine - MSD" at bounding box center [763, 329] width 200 height 25
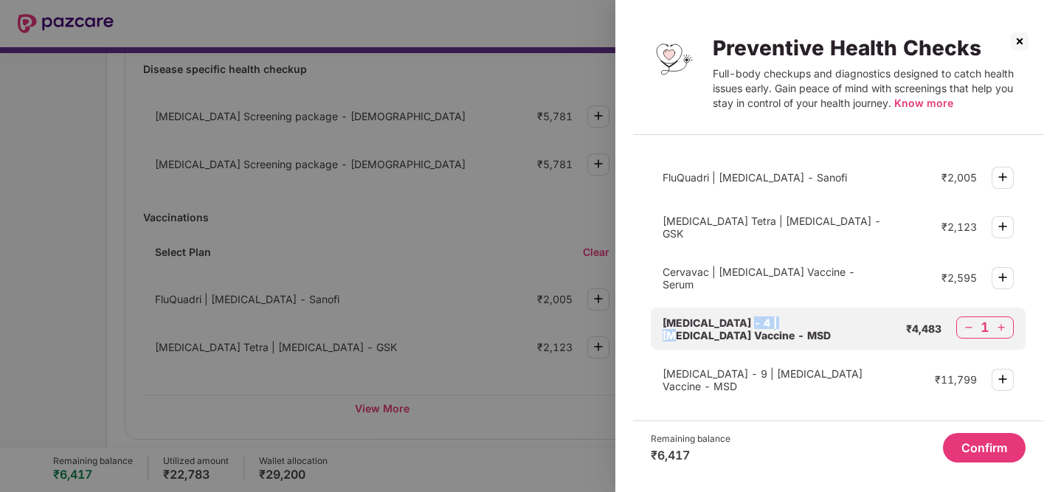
click at [748, 317] on span "[MEDICAL_DATA] - 4 | [MEDICAL_DATA] Vaccine - MSD" at bounding box center [747, 329] width 168 height 25
copy span "Cervical"
